Goal: Understand process/instructions

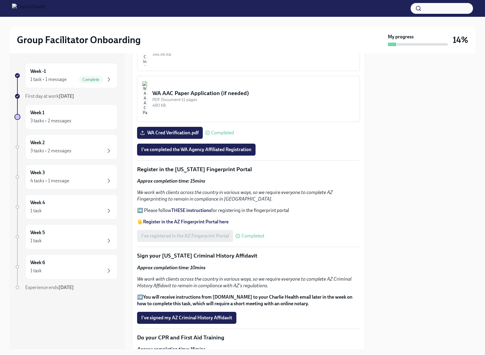
scroll to position [520, 0]
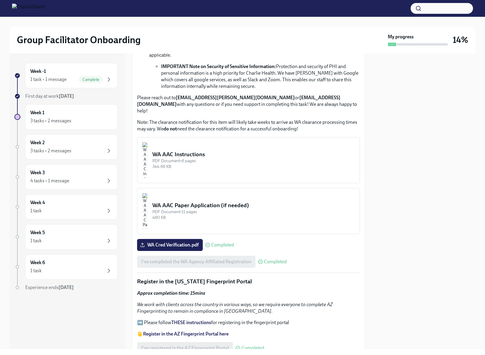
scroll to position [440, 0]
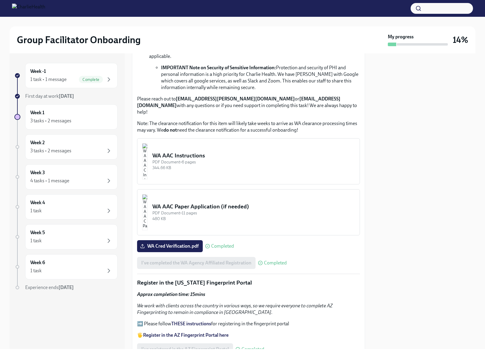
click at [204, 152] on div "WA AAC Instructions" at bounding box center [253, 156] width 202 height 8
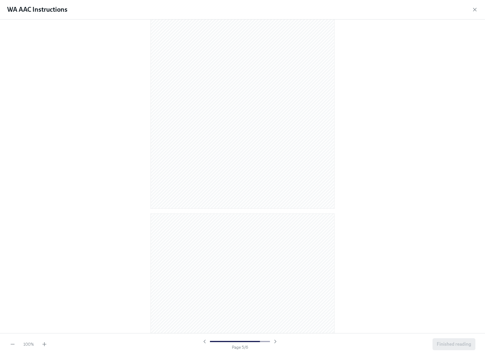
scroll to position [1033, 0]
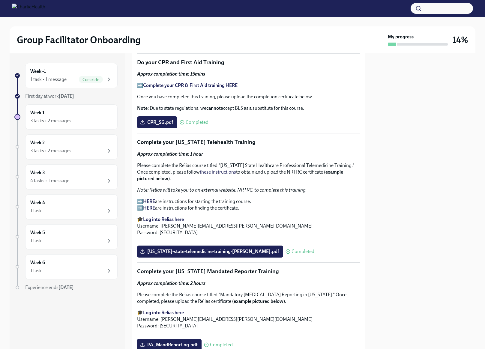
scroll to position [829, 0]
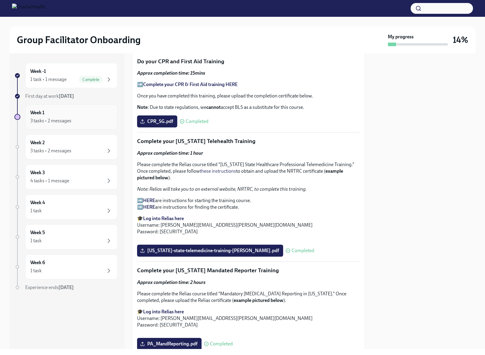
click at [72, 115] on div "Week 1 3 tasks • 2 messages" at bounding box center [71, 116] width 82 height 15
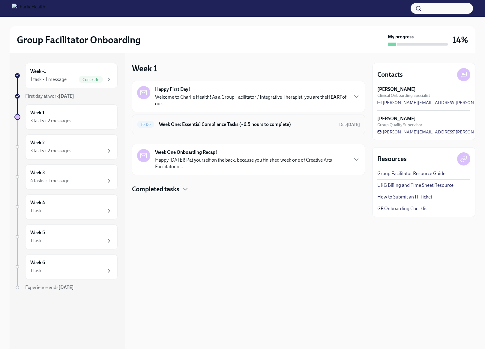
click at [254, 126] on h6 "Week One: Essential Compliance Tasks (~6.5 hours to complete)" at bounding box center [246, 124] width 175 height 7
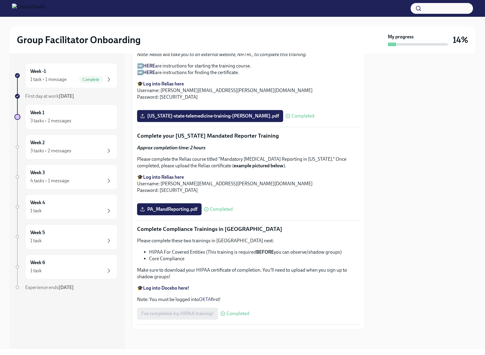
scroll to position [1280, 0]
